Goal: Task Accomplishment & Management: Use online tool/utility

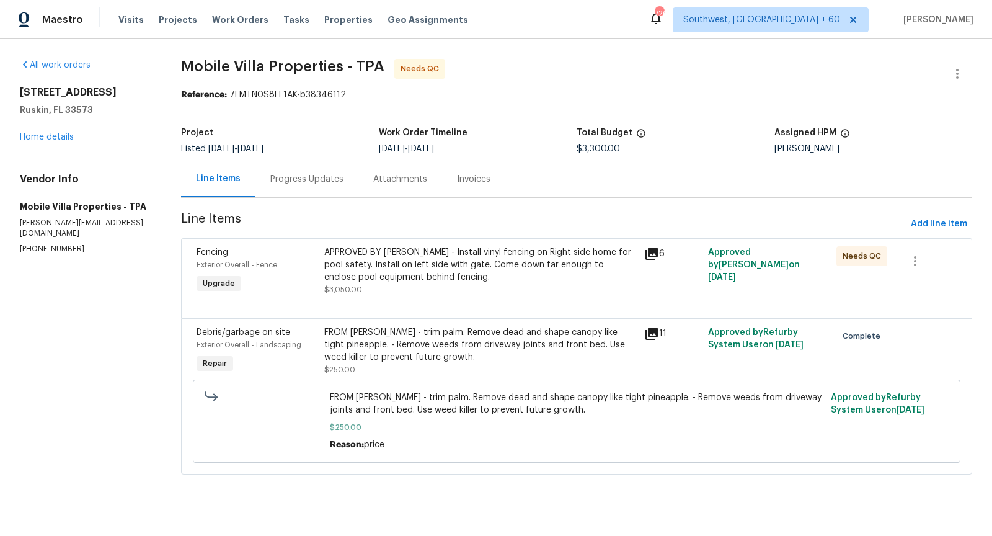
click at [649, 251] on icon at bounding box center [652, 253] width 12 height 12
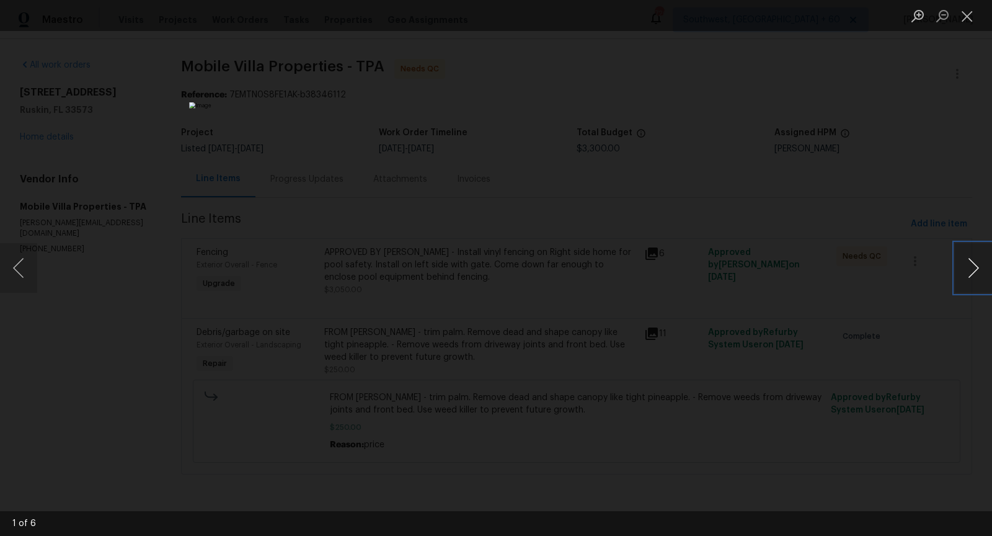
click at [974, 264] on button "Next image" at bounding box center [973, 268] width 37 height 50
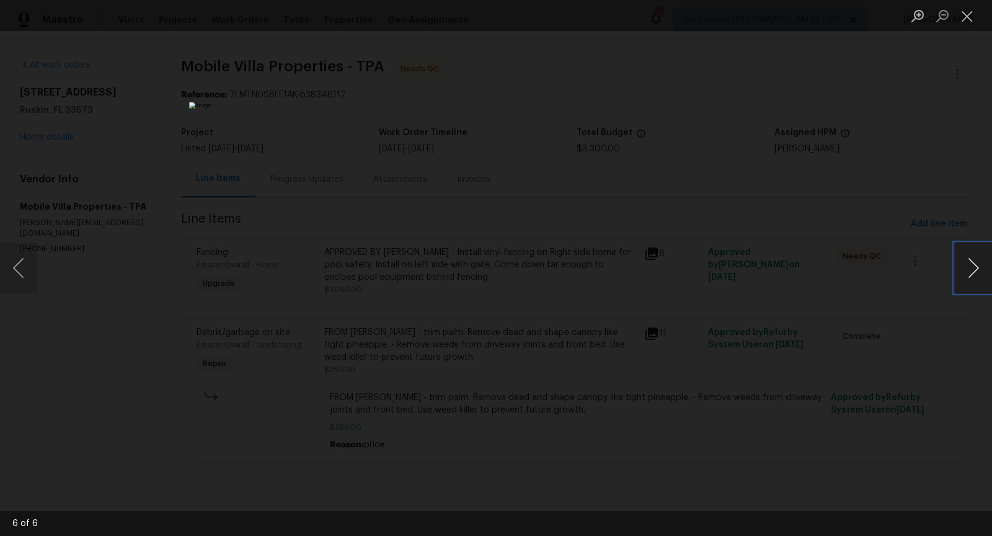
click at [974, 264] on button "Next image" at bounding box center [973, 268] width 37 height 50
click at [985, 267] on button "Next image" at bounding box center [973, 268] width 37 height 50
click at [980, 273] on button "Next image" at bounding box center [973, 268] width 37 height 50
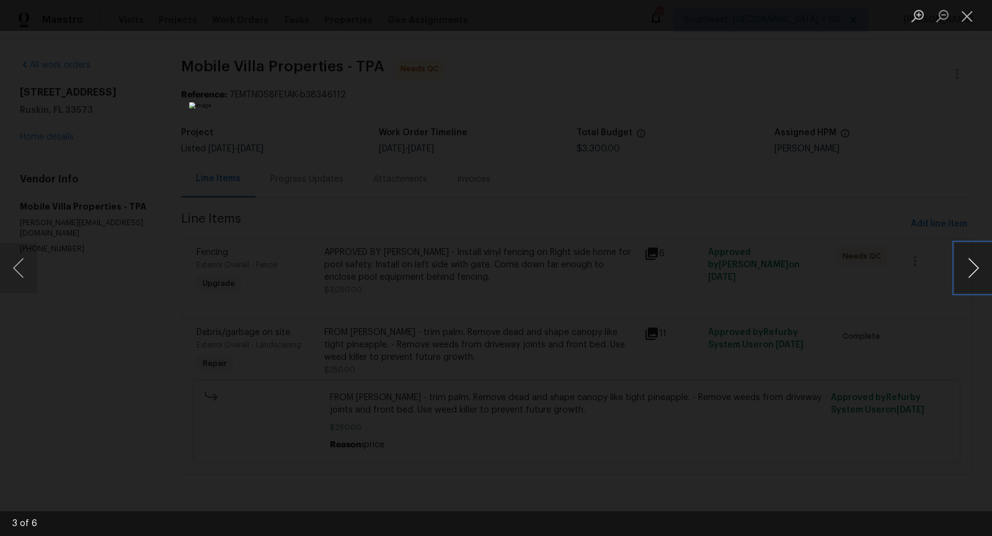
click at [980, 273] on button "Next image" at bounding box center [973, 268] width 37 height 50
click at [987, 277] on button "Next image" at bounding box center [973, 268] width 37 height 50
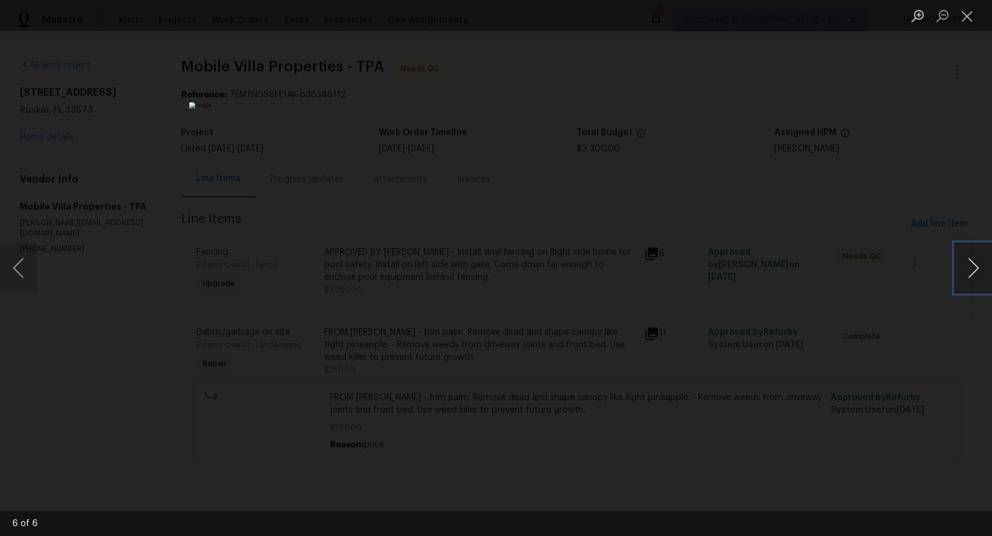
click at [966, 276] on button "Next image" at bounding box center [973, 268] width 37 height 50
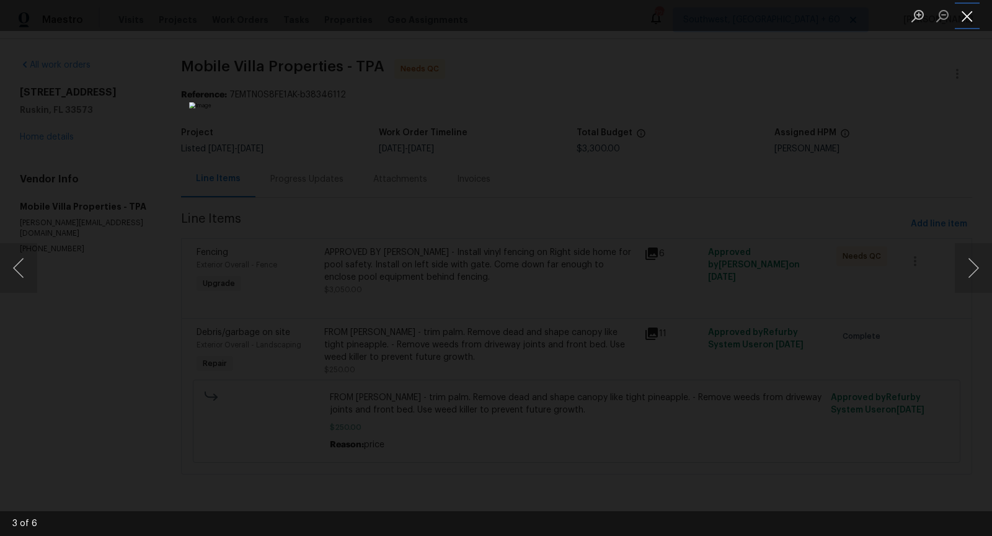
click at [972, 21] on button "Close lightbox" at bounding box center [967, 16] width 25 height 22
